Goal: Task Accomplishment & Management: Manage account settings

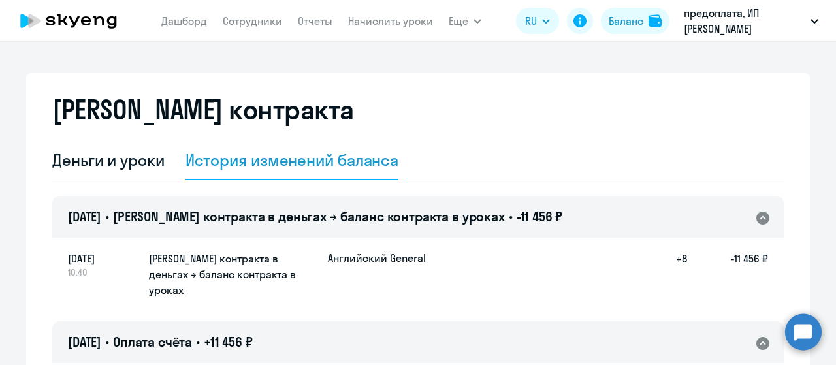
select select "english_adult_not_native_speaker"
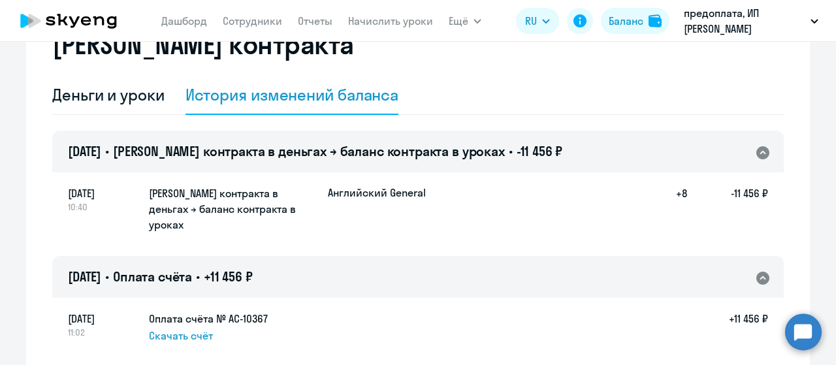
click at [51, 24] on icon at bounding box center [50, 20] width 9 height 9
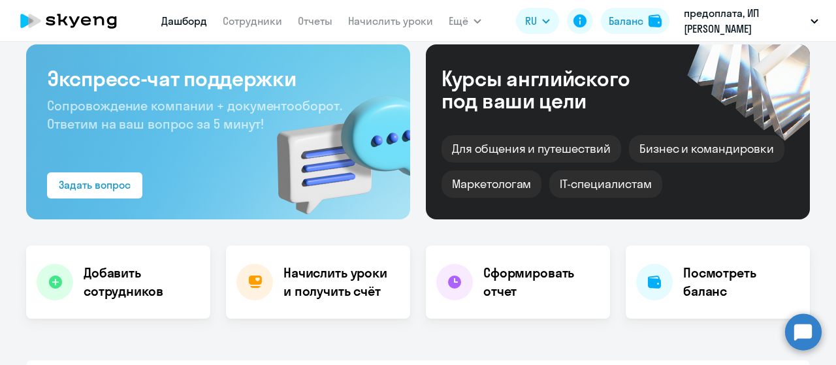
scroll to position [183, 0]
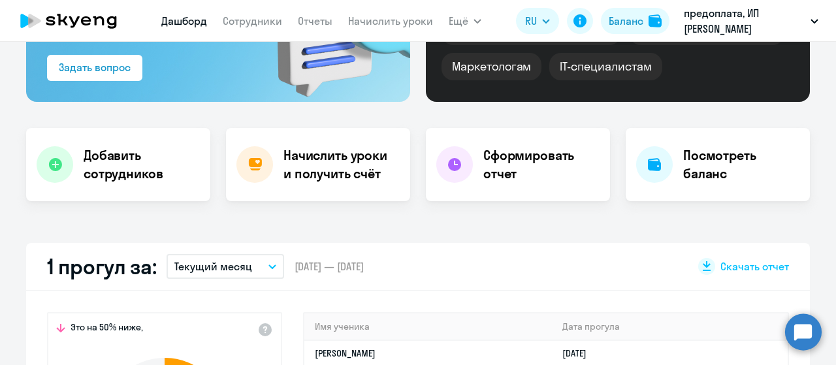
select select "30"
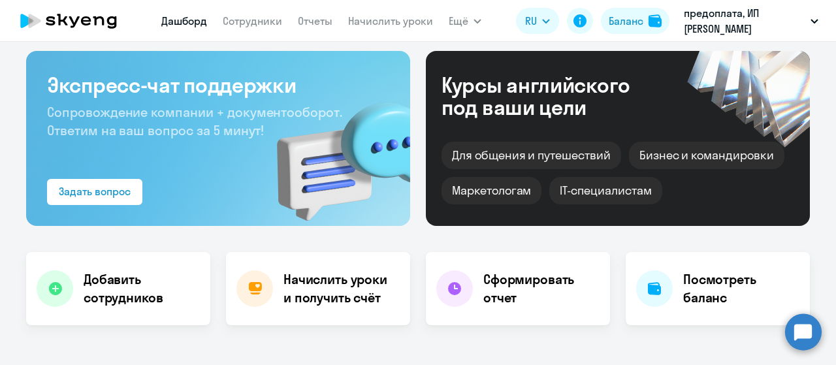
scroll to position [0, 0]
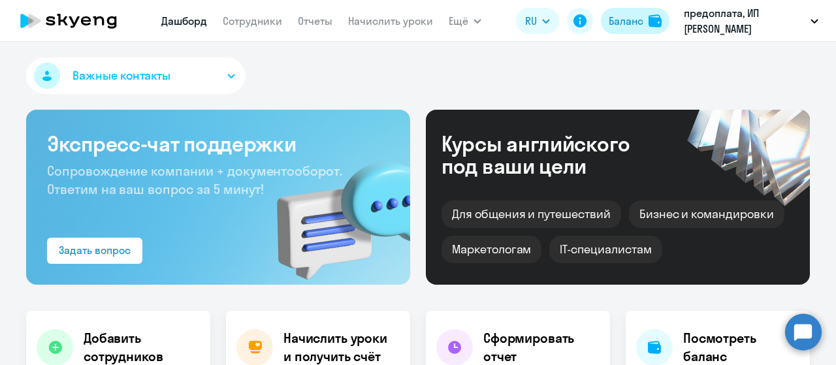
click at [633, 20] on div "Баланс" at bounding box center [626, 21] width 35 height 16
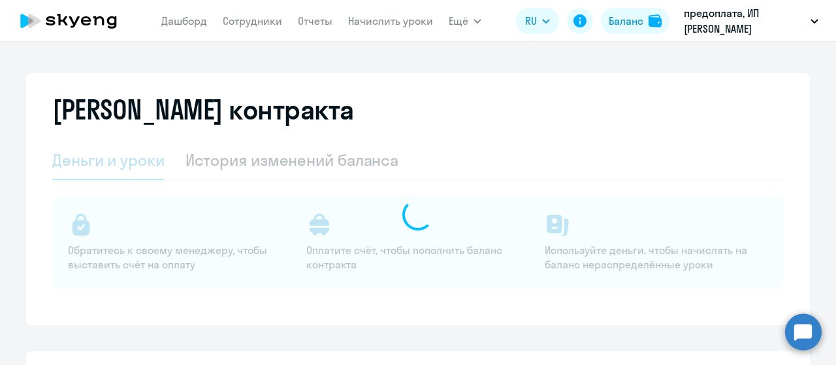
select select "english_adult_not_native_speaker"
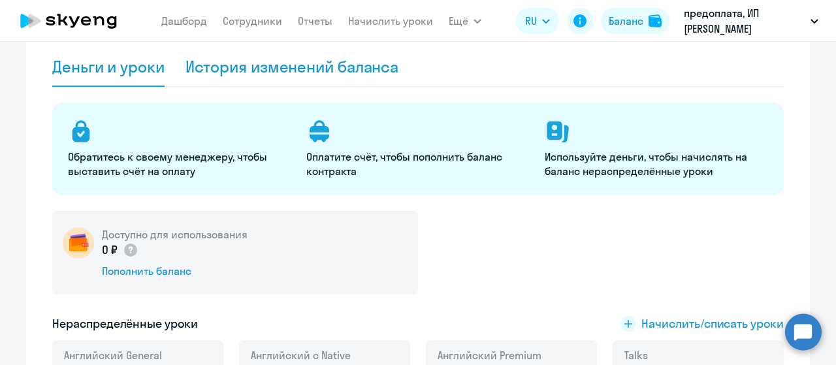
scroll to position [196, 0]
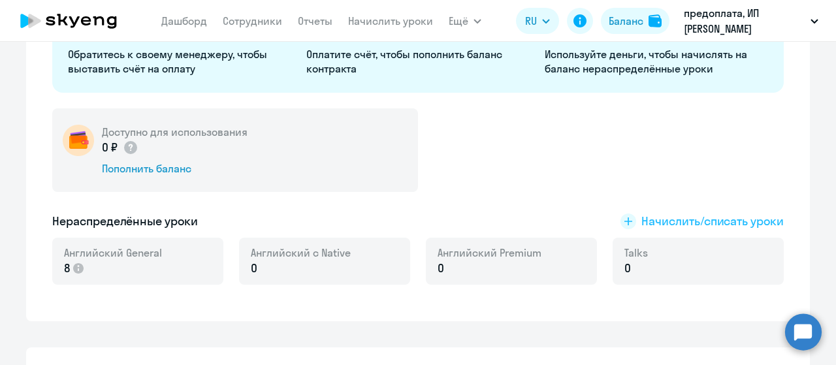
click at [655, 216] on span "Начислить/списать уроки" at bounding box center [712, 221] width 142 height 17
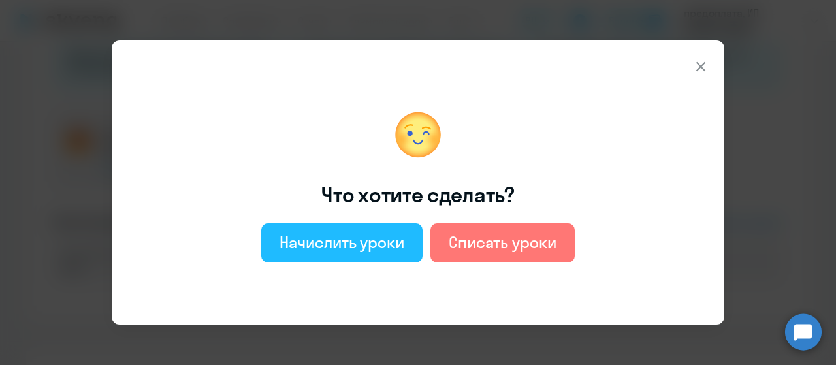
click at [355, 244] on div "Начислить уроки" at bounding box center [341, 242] width 125 height 21
select select "english_adult_not_native_speaker"
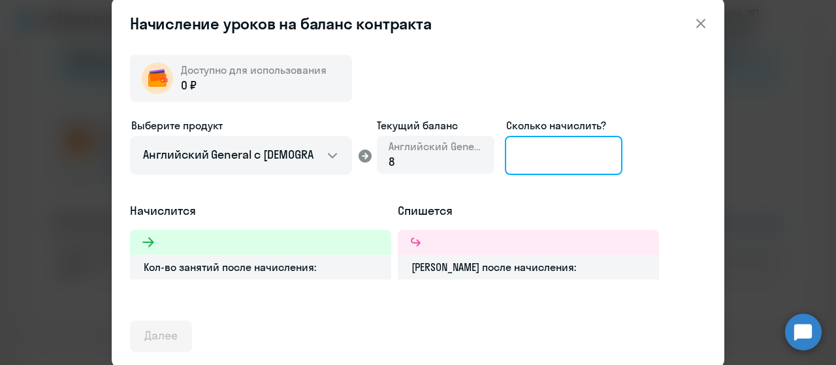
click at [560, 164] on input at bounding box center [564, 155] width 118 height 39
type input "8"
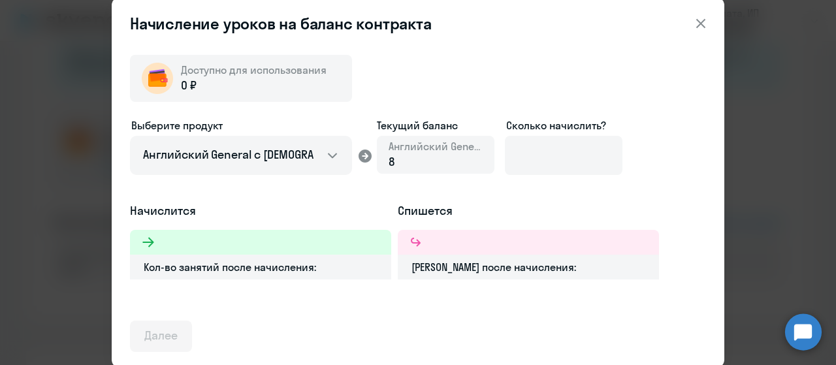
click at [484, 92] on div "Доступно для использования 0 ₽ Выберите продукт Английский General с [DEMOGRAPH…" at bounding box center [418, 198] width 576 height 308
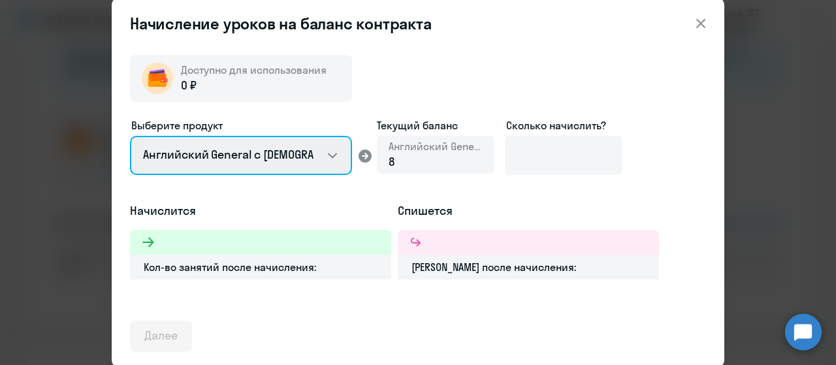
click at [281, 154] on select "Английский General с [DEMOGRAPHIC_DATA] преподавателем Английский General с [DE…" at bounding box center [241, 155] width 222 height 39
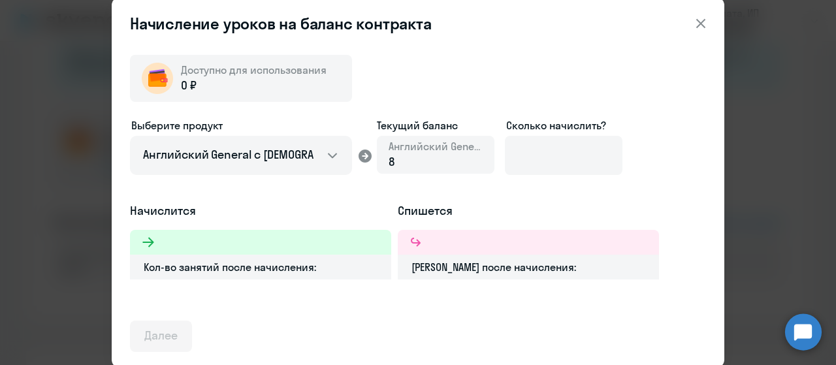
click at [697, 20] on icon at bounding box center [700, 23] width 9 height 9
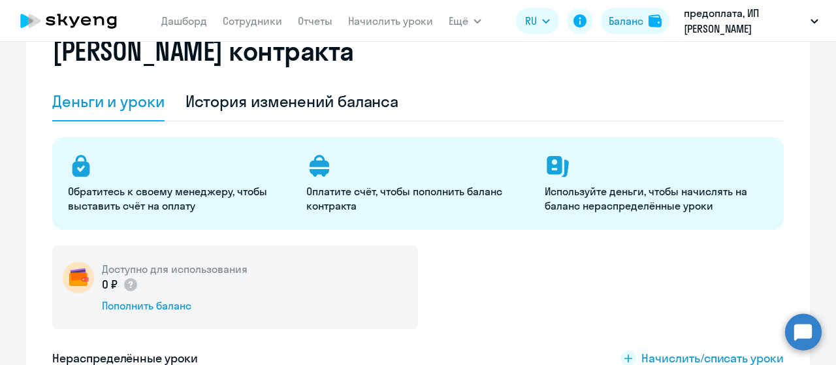
scroll to position [0, 0]
